Goal: Task Accomplishment & Management: Use online tool/utility

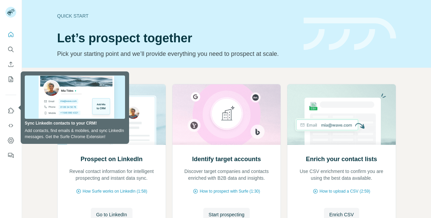
click at [155, 78] on div "Prospect on LinkedIn Reveal contact information for intelligent prospecting and…" at bounding box center [226, 173] width 409 height 210
click at [29, 146] on div "Prospect on LinkedIn Reveal contact information for intelligent prospecting and…" at bounding box center [226, 173] width 409 height 210
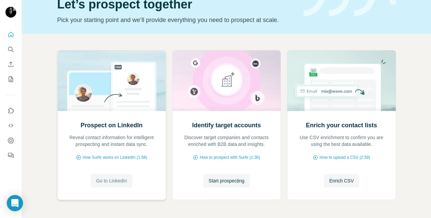
click at [119, 182] on span "Go to LinkedIn" at bounding box center [111, 181] width 31 height 7
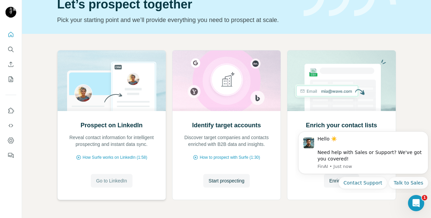
scroll to position [0, 0]
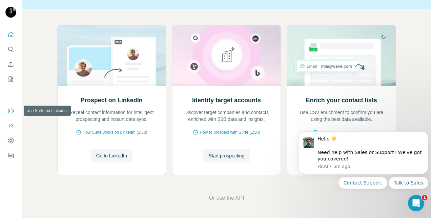
click at [14, 111] on icon "Use Surfe on LinkedIn" at bounding box center [10, 110] width 7 height 7
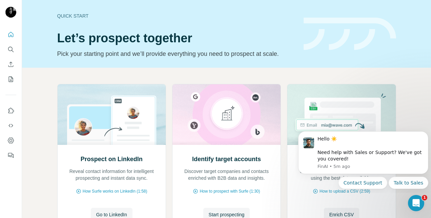
click at [10, 47] on icon "Search" at bounding box center [10, 49] width 7 height 7
click at [9, 47] on icon "Search" at bounding box center [10, 49] width 7 height 7
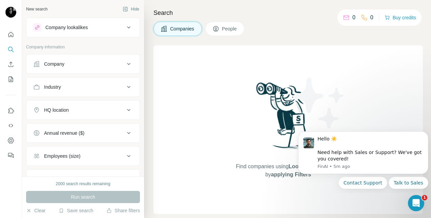
click at [125, 65] on icon at bounding box center [129, 64] width 8 height 8
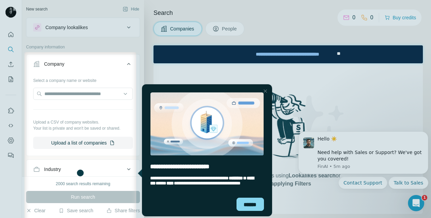
click at [125, 64] on icon at bounding box center [129, 64] width 8 height 8
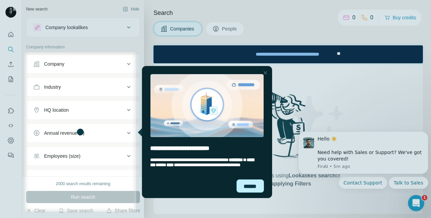
click at [250, 189] on div "******" at bounding box center [250, 186] width 27 height 13
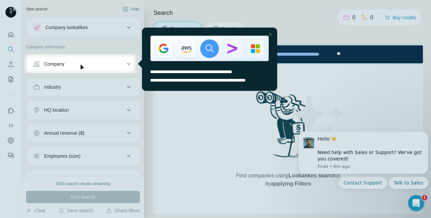
click at [271, 36] on div at bounding box center [270, 34] width 8 height 8
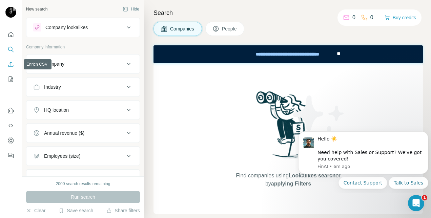
click at [12, 66] on icon "Enrich CSV" at bounding box center [10, 64] width 7 height 7
click at [12, 80] on icon "My lists" at bounding box center [10, 79] width 7 height 7
click at [14, 83] on button "My lists" at bounding box center [10, 79] width 11 height 12
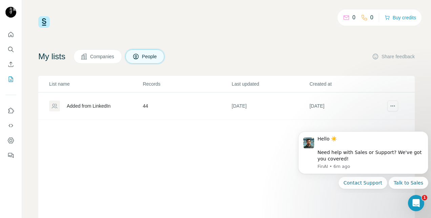
click at [93, 105] on div "Added from LinkedIn" at bounding box center [89, 106] width 44 height 7
drag, startPoint x: 99, startPoint y: 105, endPoint x: 112, endPoint y: 105, distance: 12.9
click at [99, 105] on div "Added from LinkedIn" at bounding box center [89, 106] width 44 height 7
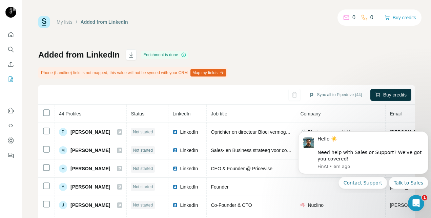
click at [18, 34] on div at bounding box center [11, 92] width 22 height 137
click at [15, 36] on button "Quick start" at bounding box center [10, 34] width 11 height 12
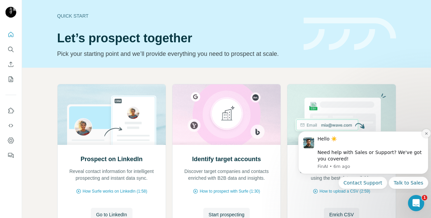
click at [425, 133] on icon "Dismiss notification" at bounding box center [427, 134] width 4 height 4
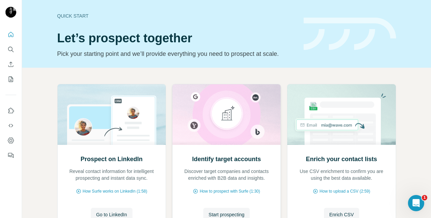
scroll to position [59, 0]
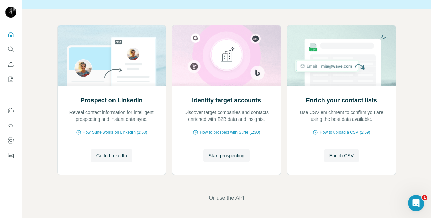
click at [211, 197] on span "Or use the API" at bounding box center [226, 198] width 35 height 8
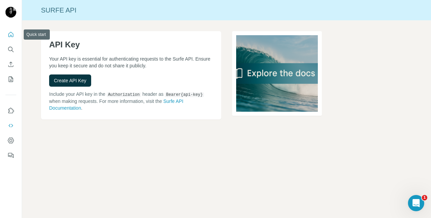
click at [12, 33] on icon "Quick start" at bounding box center [10, 34] width 7 height 7
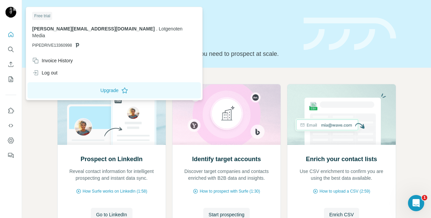
click at [16, 13] on img at bounding box center [10, 12] width 11 height 11
click at [87, 87] on button "Upgrade" at bounding box center [113, 90] width 173 height 16
click at [226, 38] on h1 "Let’s prospect together" at bounding box center [176, 39] width 238 height 14
